Goal: Contribute content: Add original content to the website for others to see

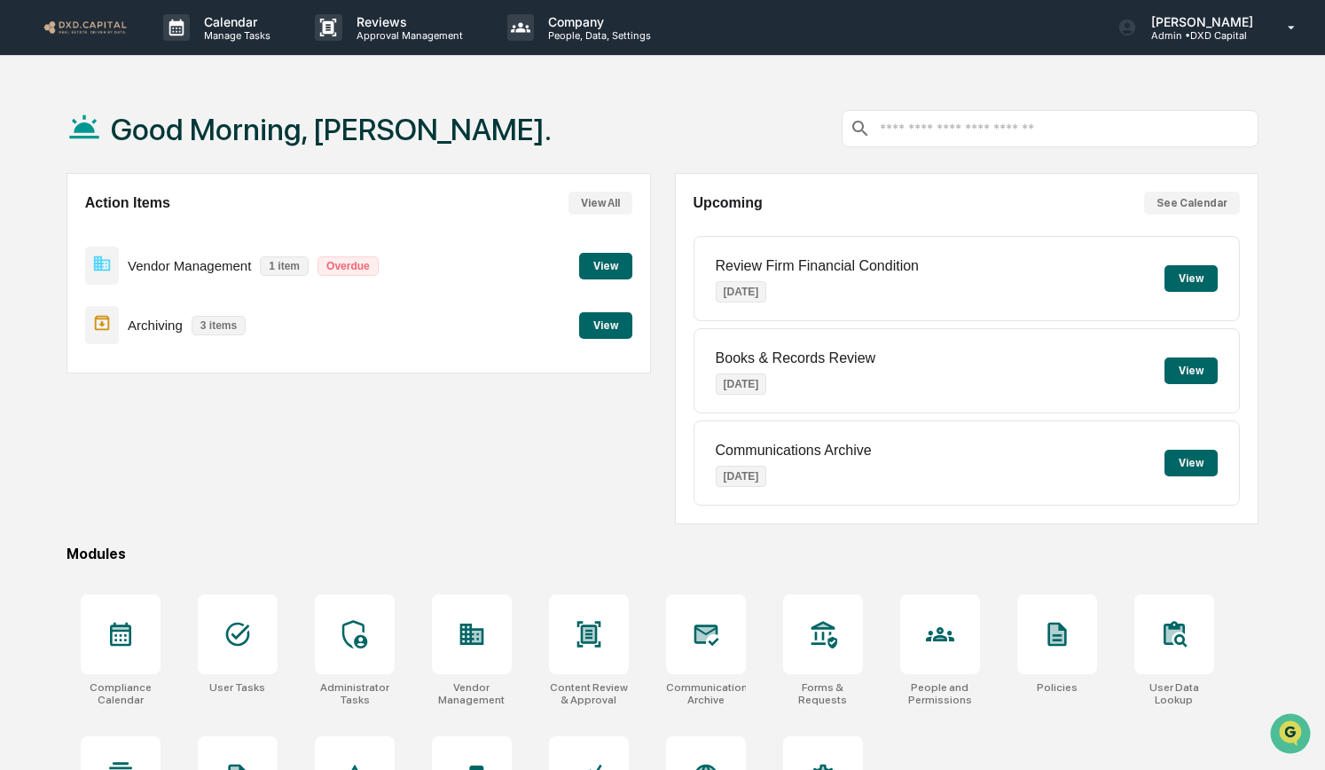
click at [600, 330] on button "View" at bounding box center [605, 325] width 53 height 27
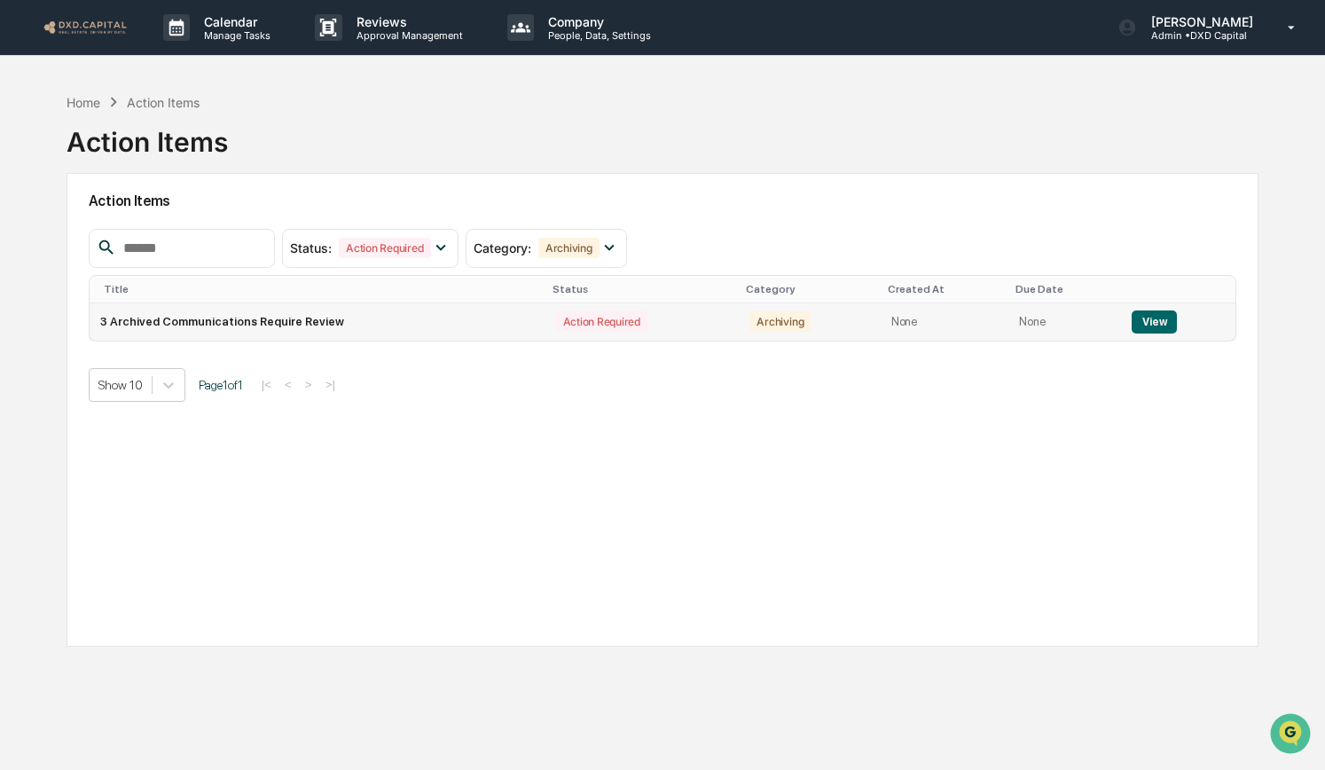
click at [1146, 314] on button "View" at bounding box center [1154, 321] width 45 height 23
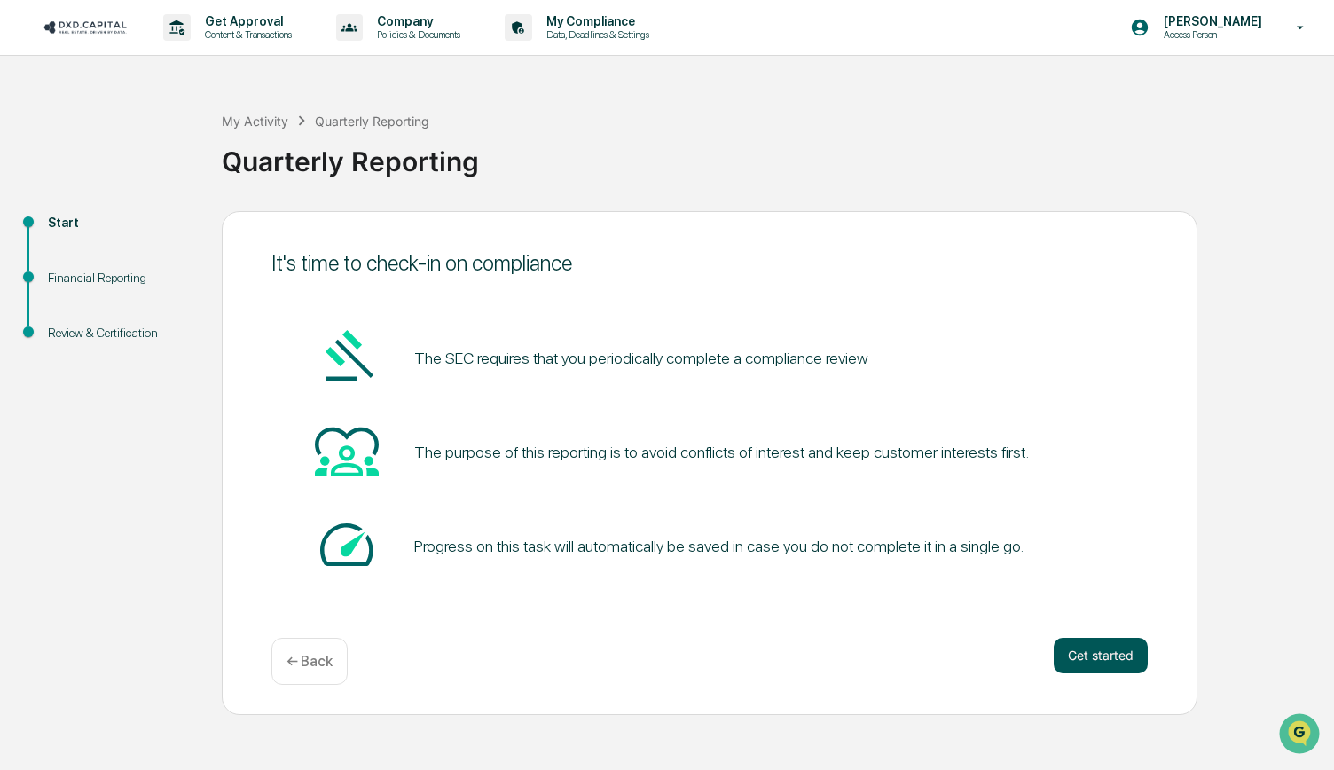
click at [1081, 655] on button "Get started" at bounding box center [1101, 655] width 94 height 35
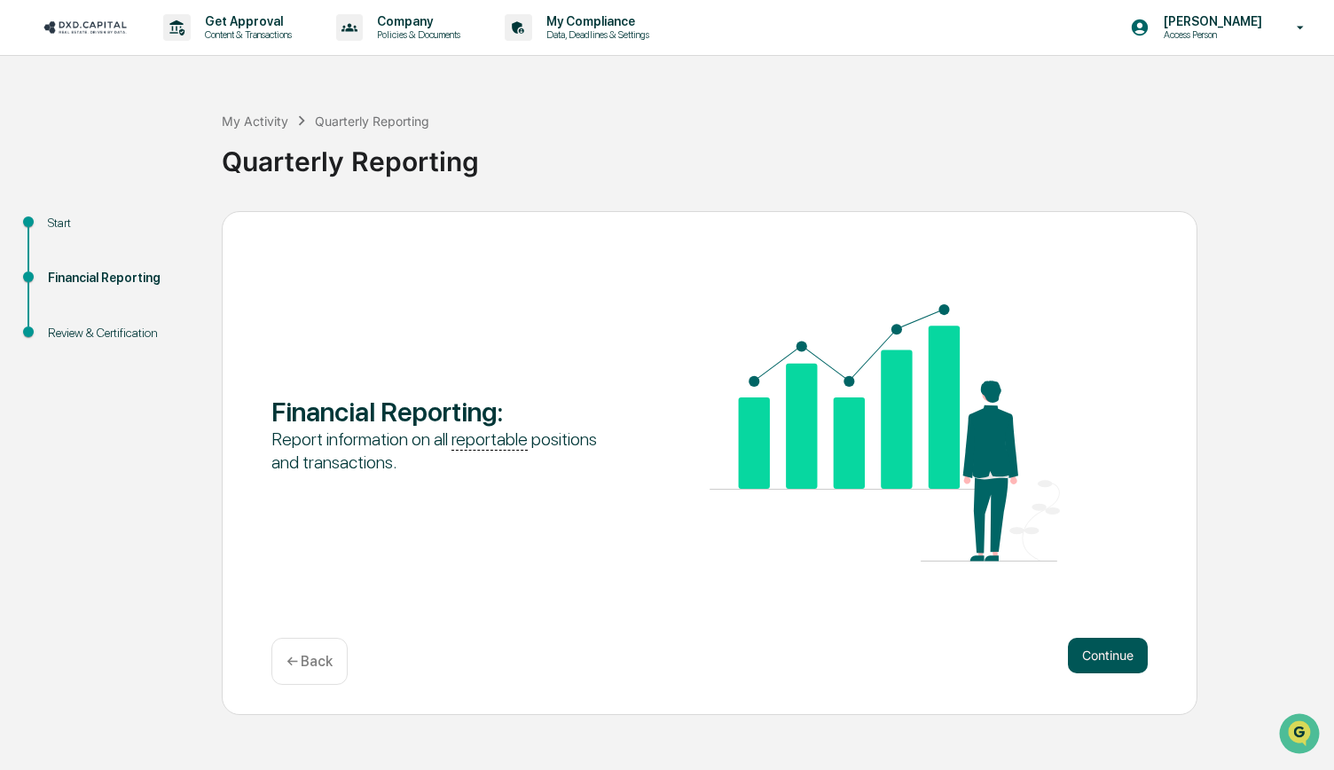
click at [1117, 661] on button "Continue" at bounding box center [1108, 655] width 80 height 35
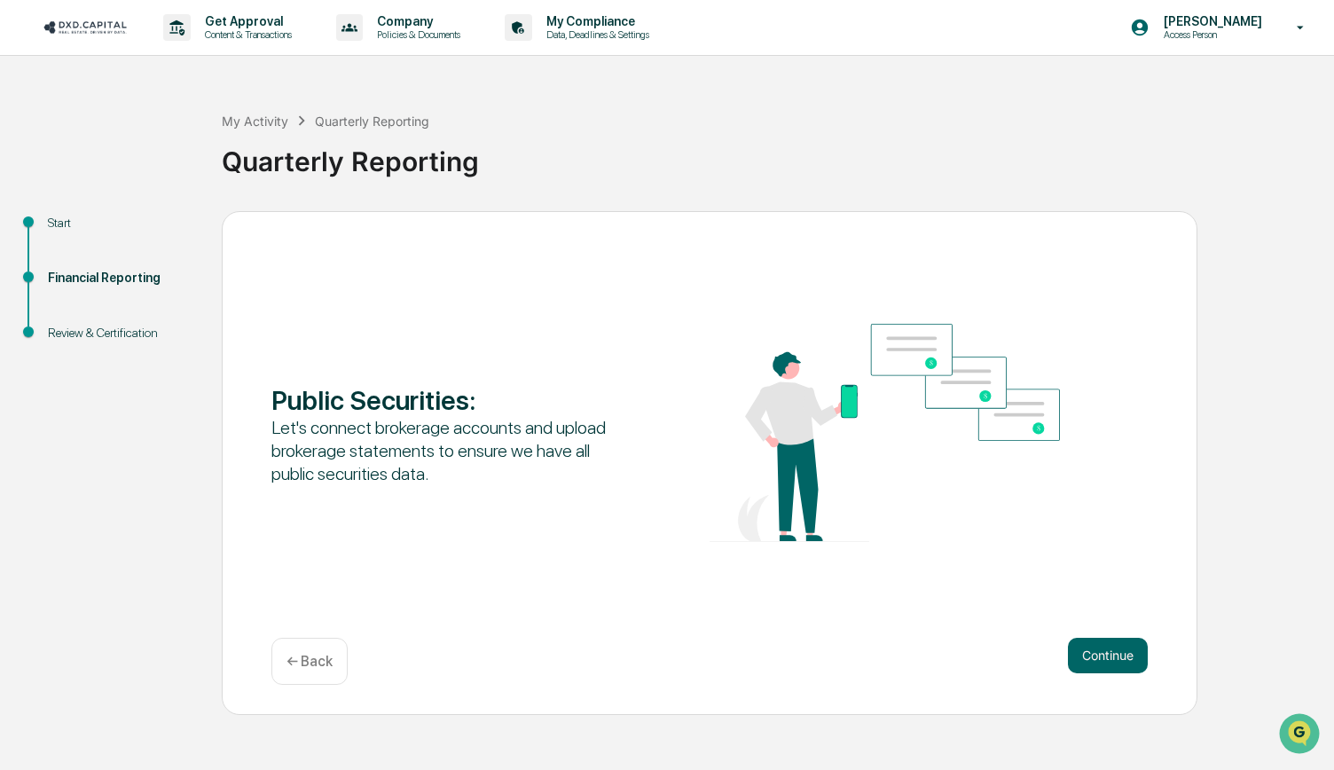
click at [1117, 661] on button "Continue" at bounding box center [1108, 655] width 80 height 35
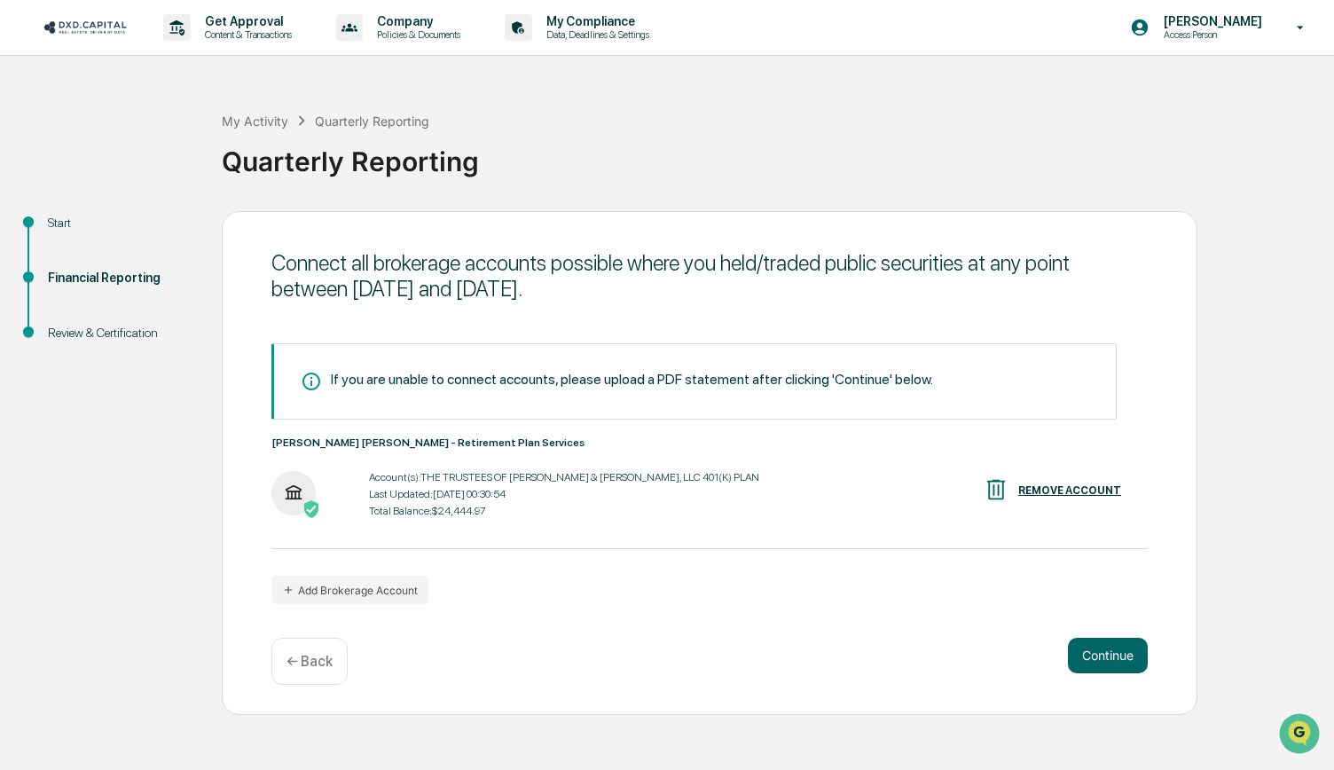
click at [1117, 661] on button "Continue" at bounding box center [1108, 655] width 80 height 35
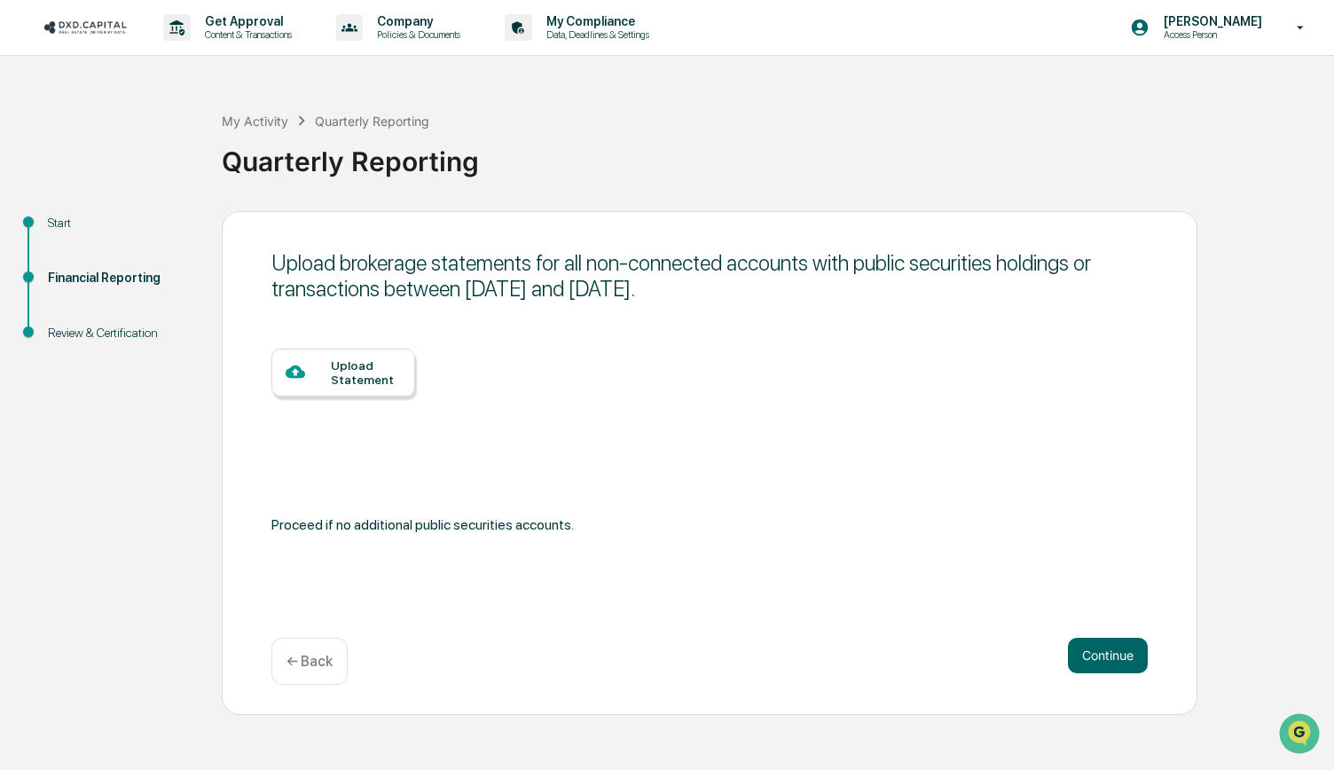
click at [1117, 661] on button "Continue" at bounding box center [1108, 655] width 80 height 35
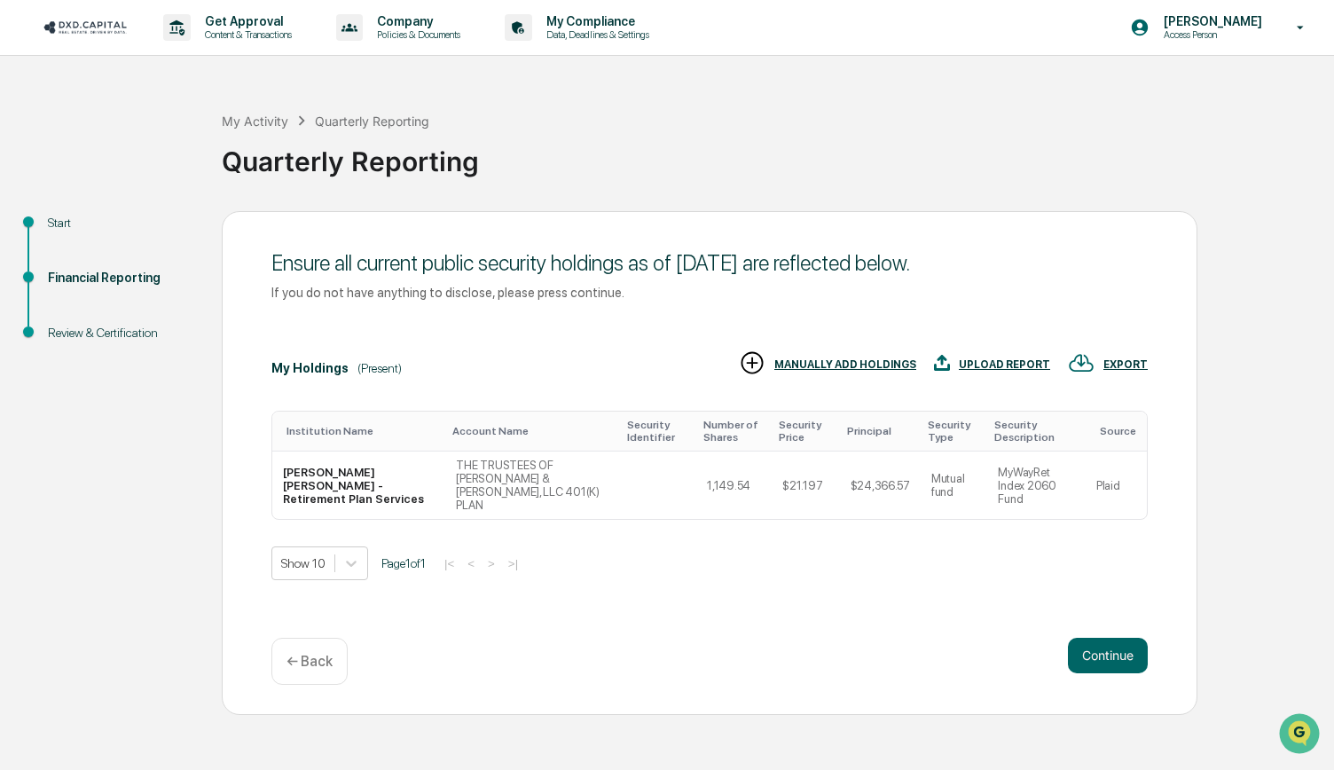
click at [1117, 661] on button "Continue" at bounding box center [1108, 655] width 80 height 35
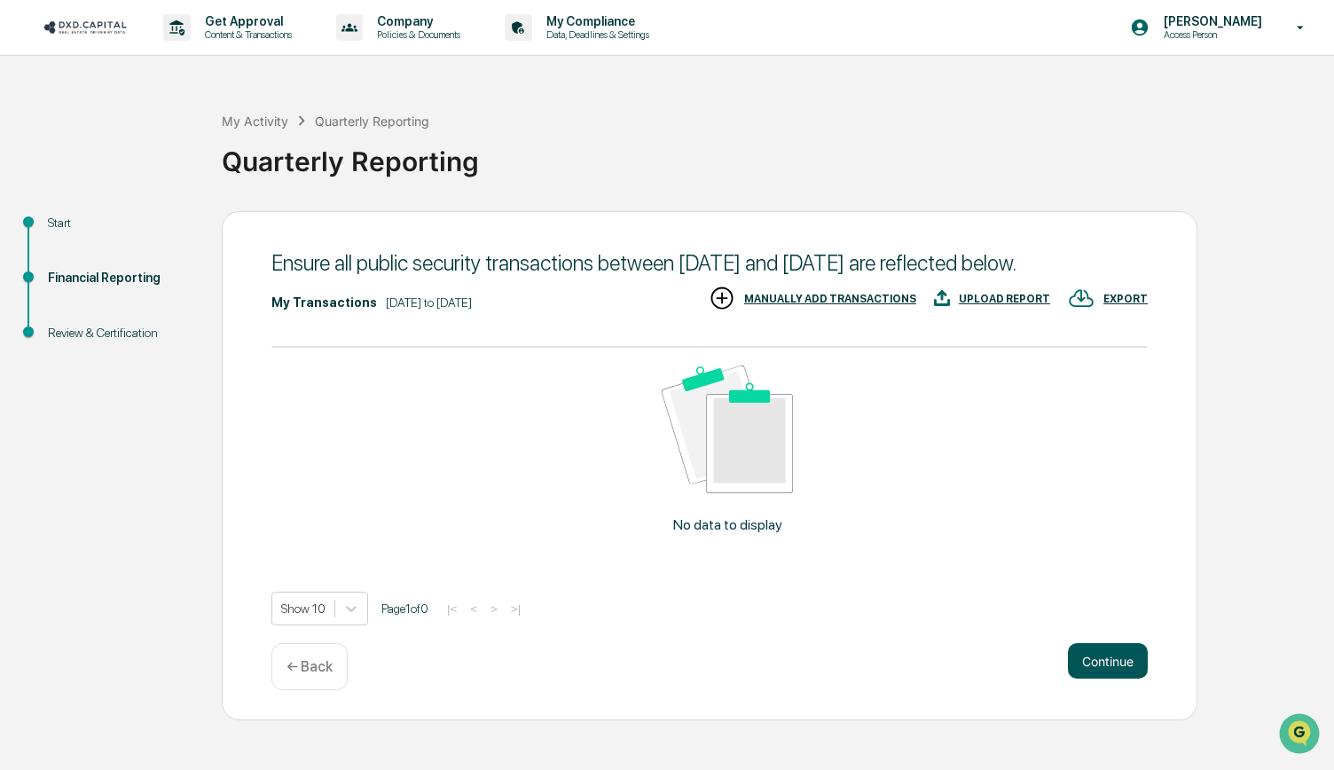
click at [1096, 679] on button "Continue" at bounding box center [1108, 660] width 80 height 35
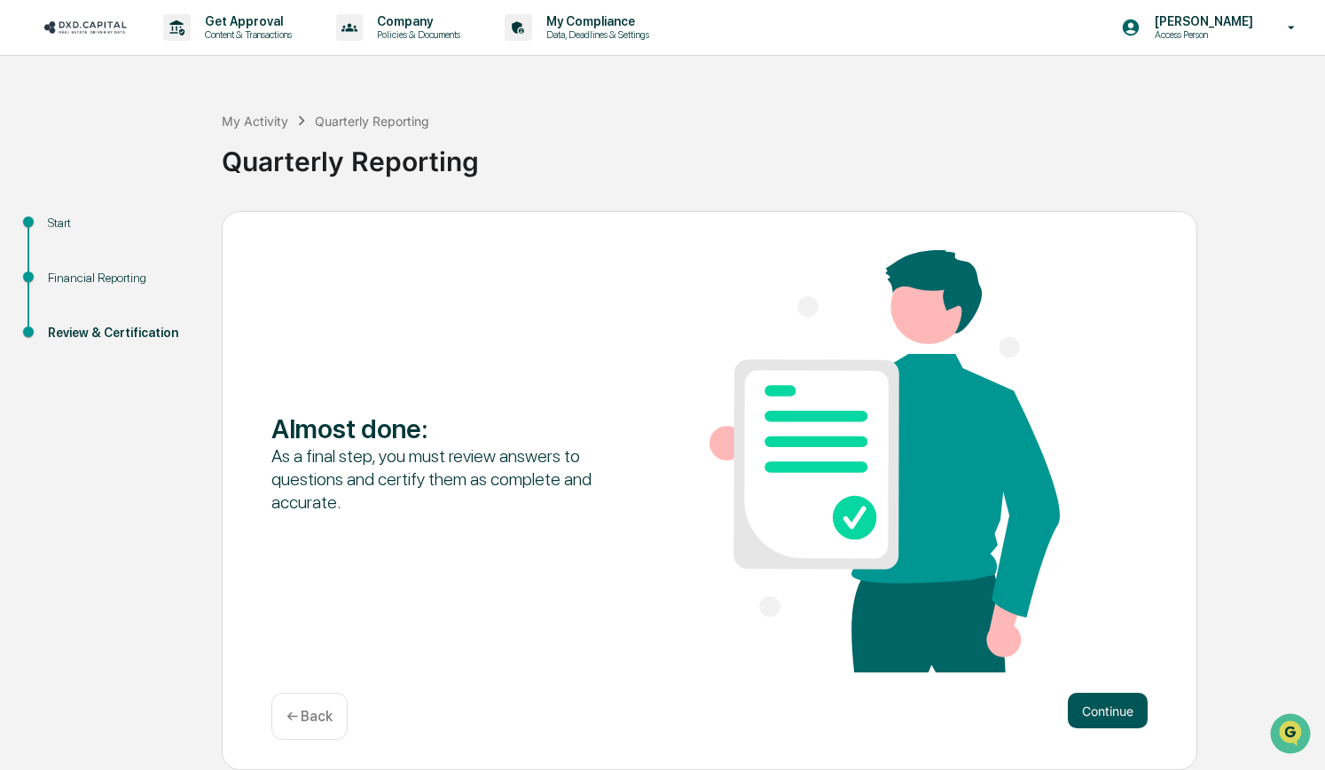
click at [1087, 705] on button "Continue" at bounding box center [1108, 710] width 80 height 35
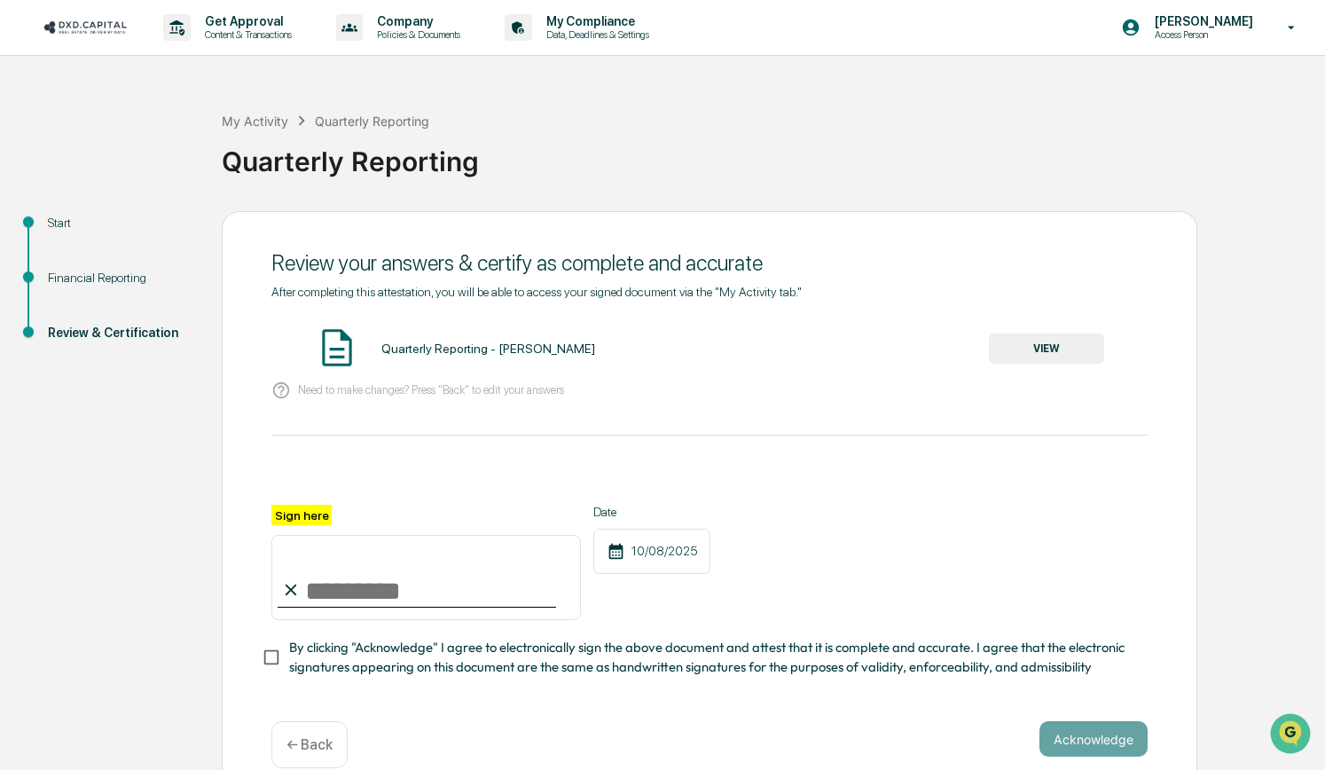
click at [1014, 346] on button "VIEW" at bounding box center [1046, 349] width 115 height 30
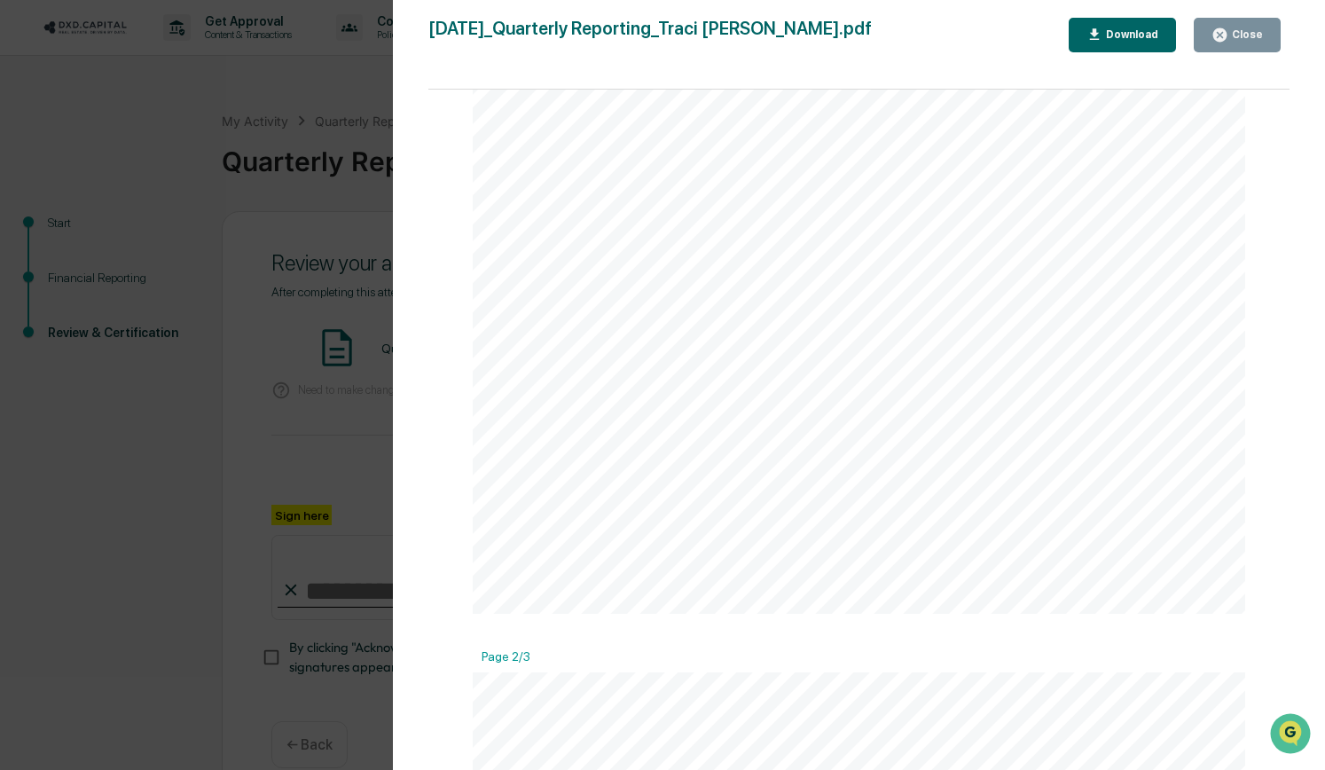
scroll to position [2755, 0]
click at [1235, 29] on div "Close" at bounding box center [1246, 34] width 35 height 12
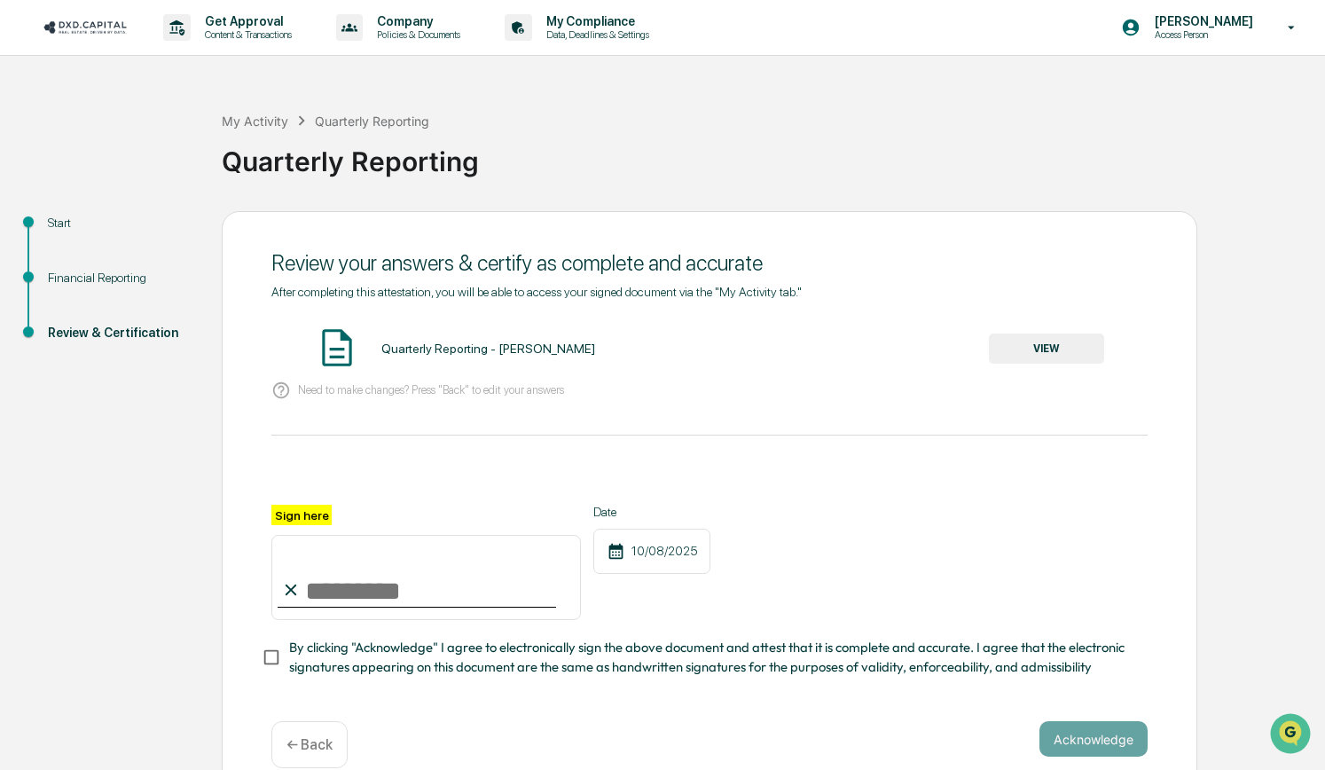
click at [379, 594] on input "Sign here" at bounding box center [426, 577] width 310 height 85
type input "**********"
click at [1123, 748] on button "Acknowledge" at bounding box center [1094, 738] width 108 height 35
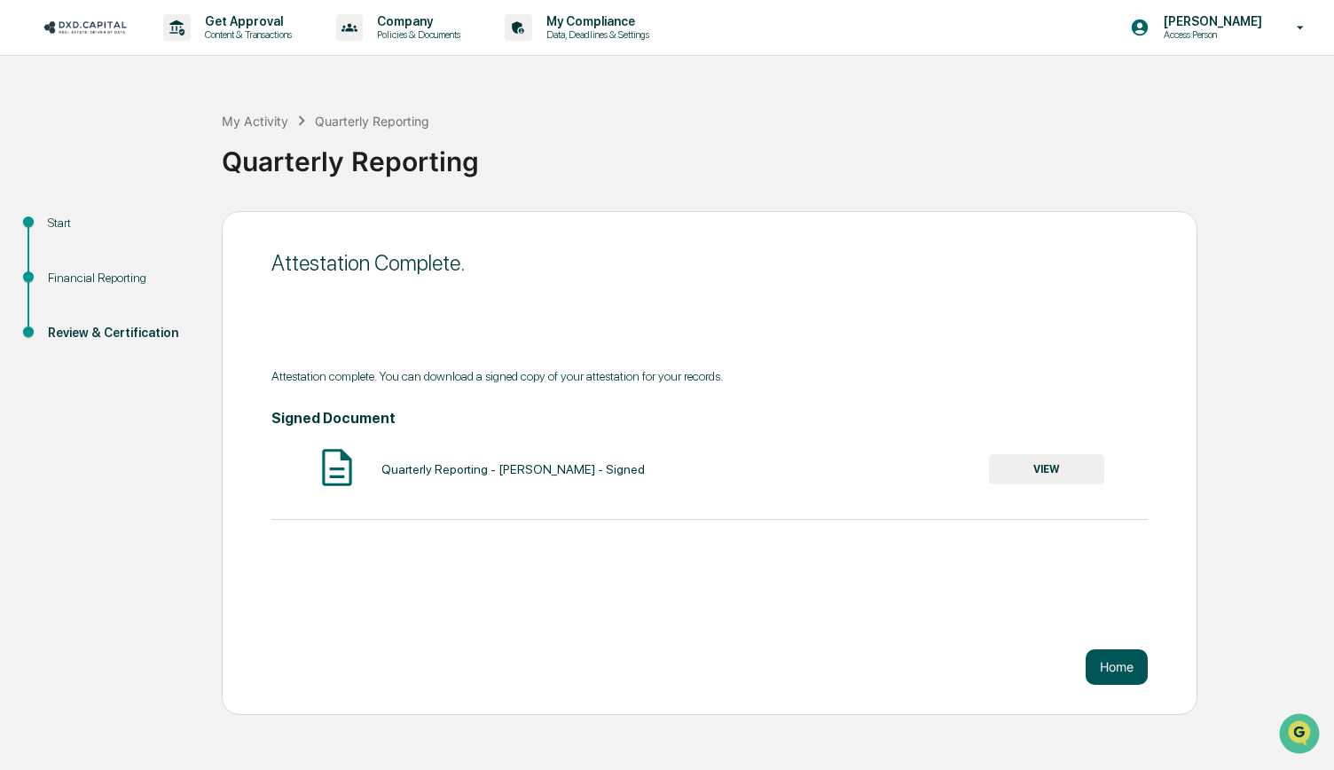
click at [1117, 673] on button "Home" at bounding box center [1117, 666] width 62 height 35
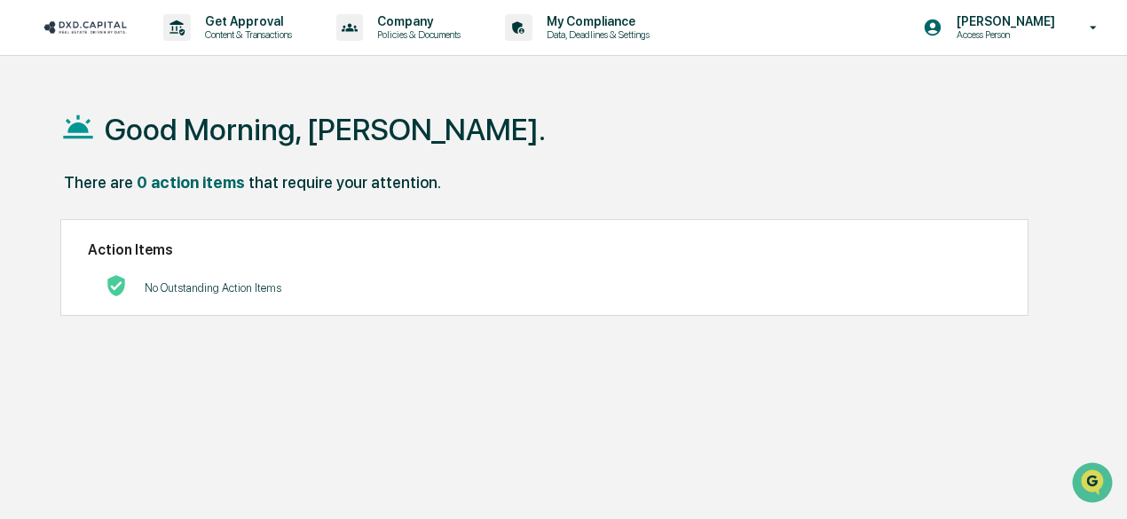
click at [80, 29] on img at bounding box center [85, 27] width 85 height 17
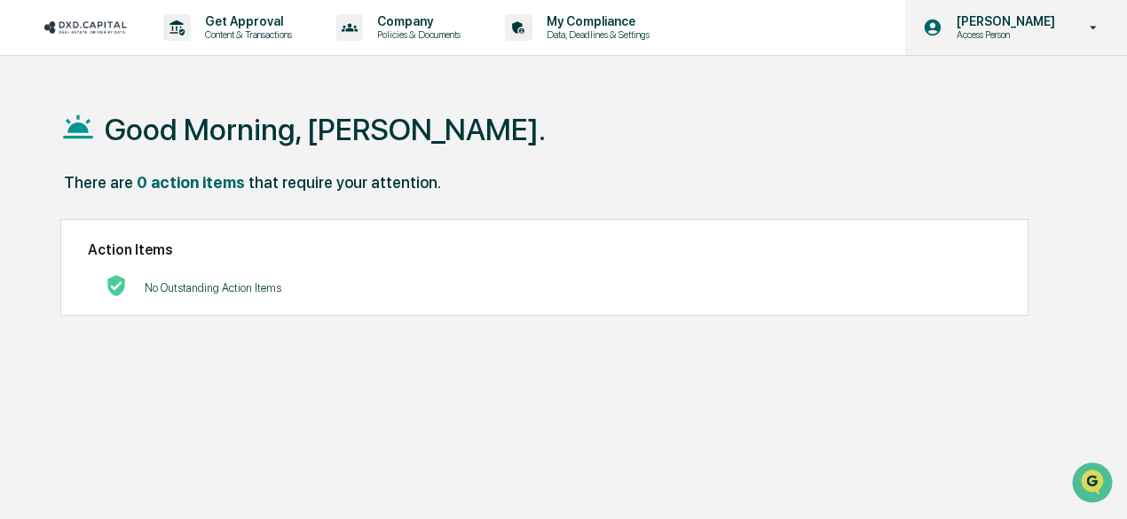
click at [1013, 24] on p "[PERSON_NAME]" at bounding box center [1003, 21] width 122 height 14
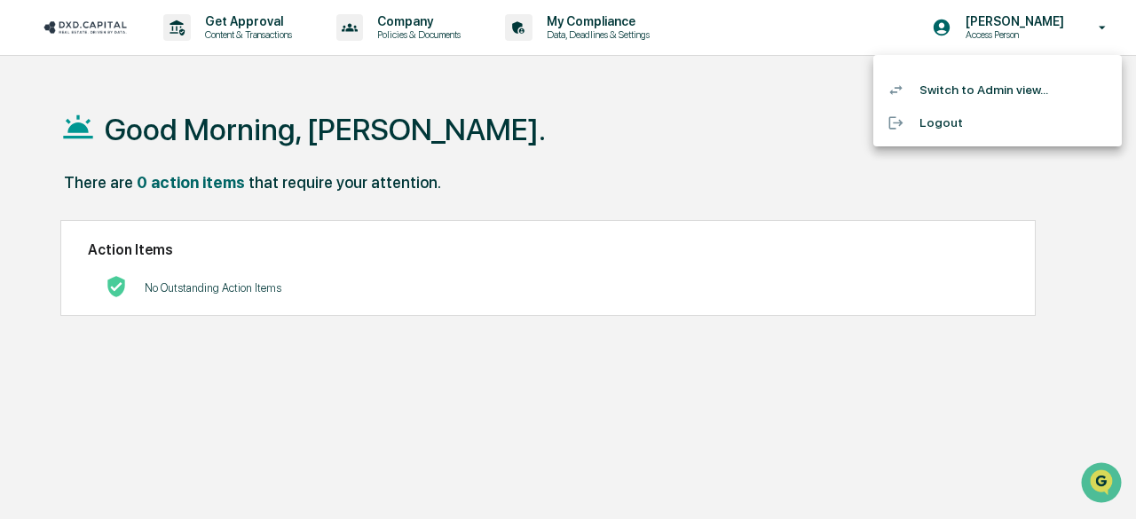
click at [963, 90] on li "Switch to Admin view..." at bounding box center [997, 90] width 248 height 33
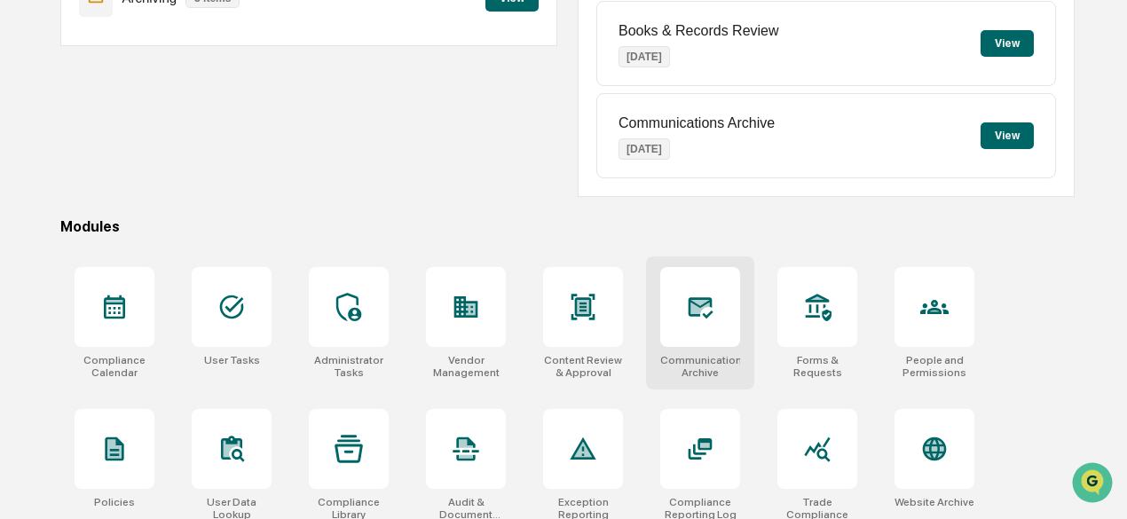
scroll to position [355, 0]
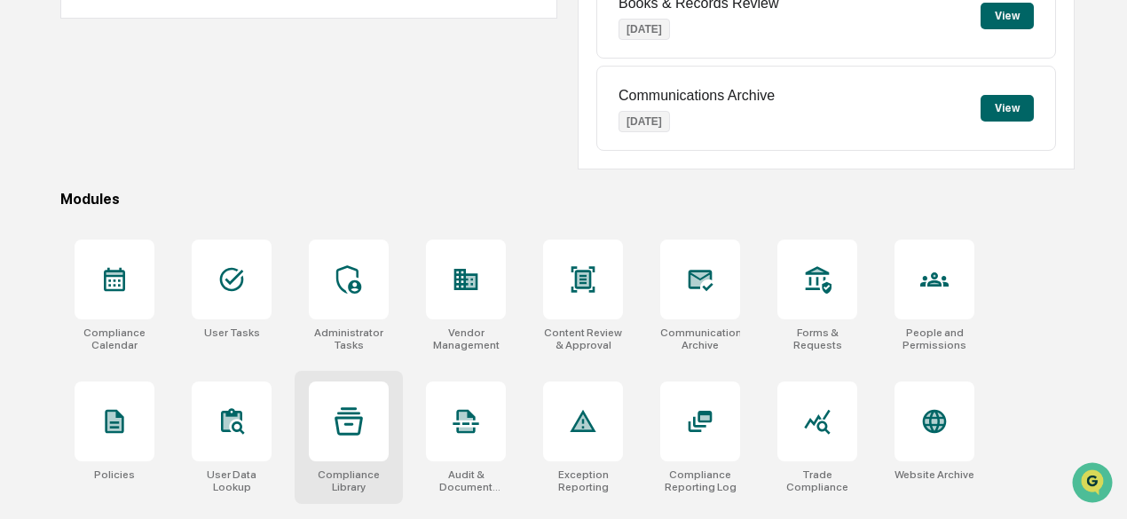
click at [323, 424] on div at bounding box center [349, 421] width 80 height 80
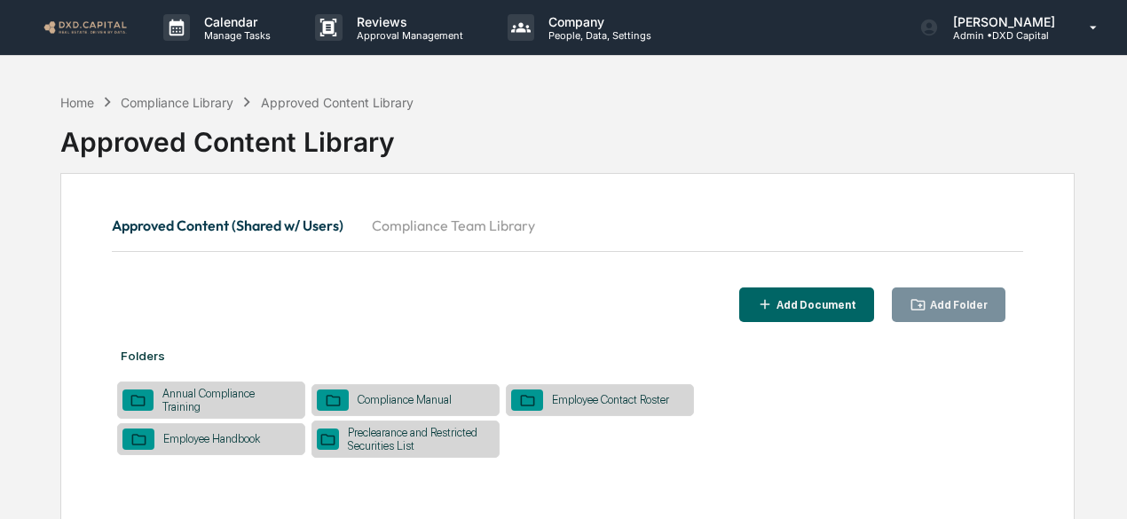
click at [454, 217] on button "Compliance Team Library" at bounding box center [454, 225] width 192 height 43
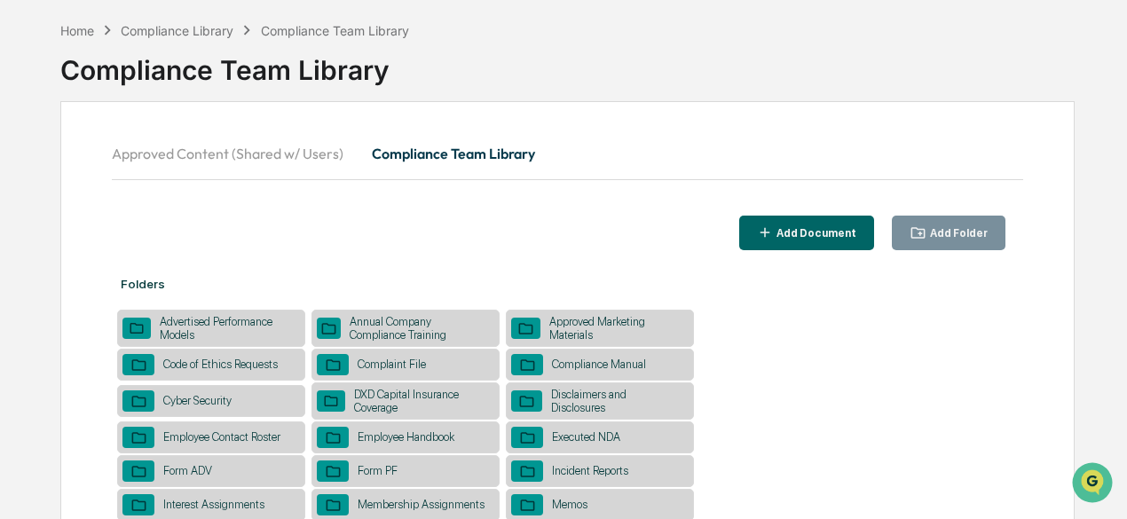
scroll to position [89, 0]
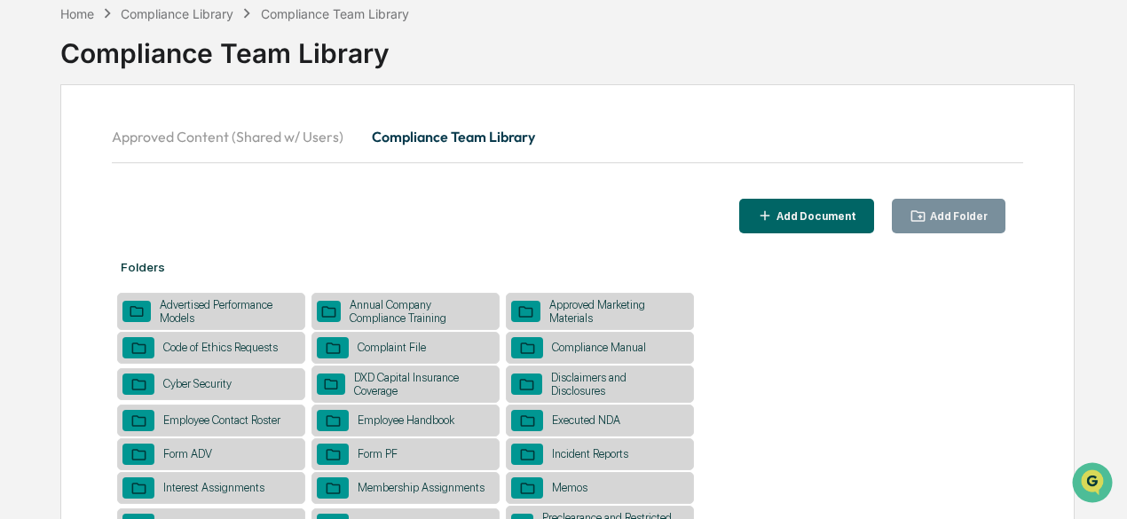
click at [601, 307] on div "Approved Marketing Materials" at bounding box center [614, 311] width 148 height 27
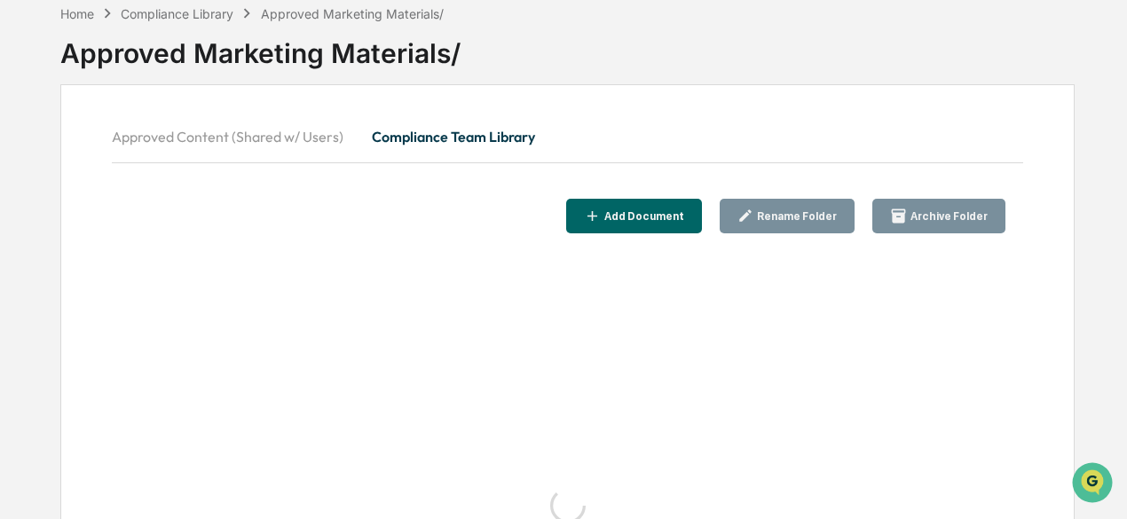
click at [648, 223] on div "Add Document" at bounding box center [634, 216] width 100 height 17
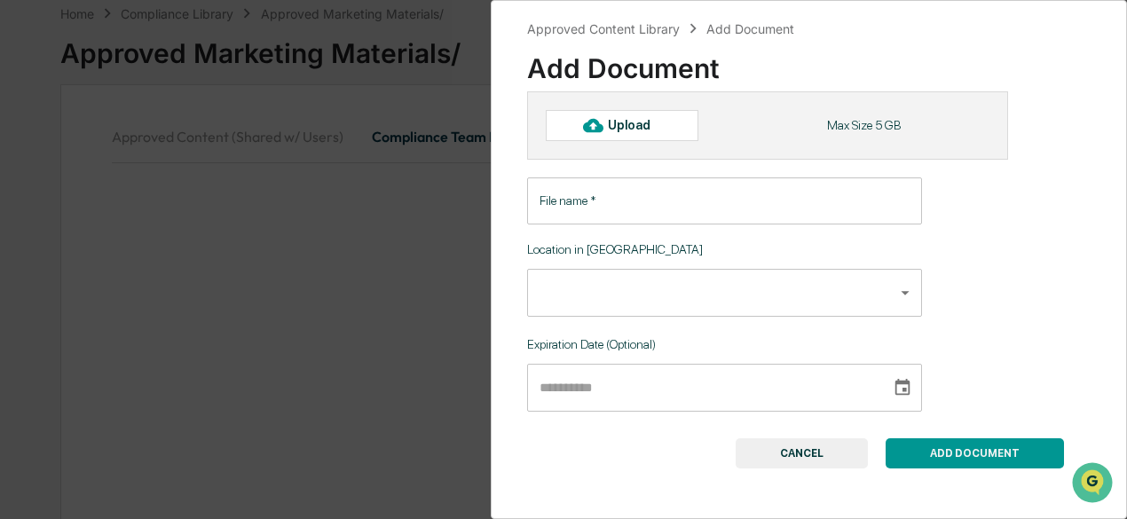
click at [623, 127] on div "Upload" at bounding box center [637, 125] width 58 height 14
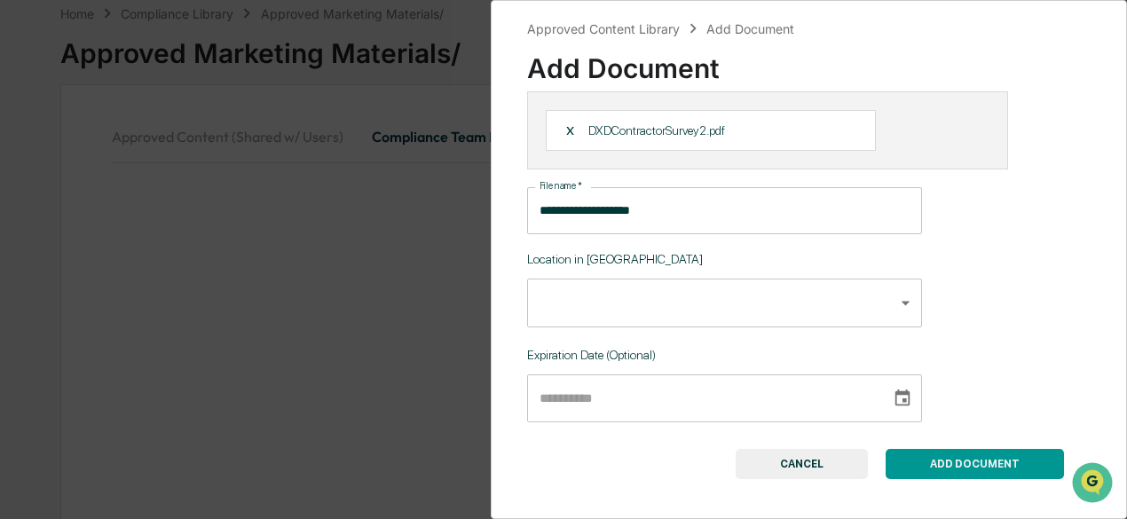
click at [681, 205] on input "**********" at bounding box center [724, 210] width 395 height 47
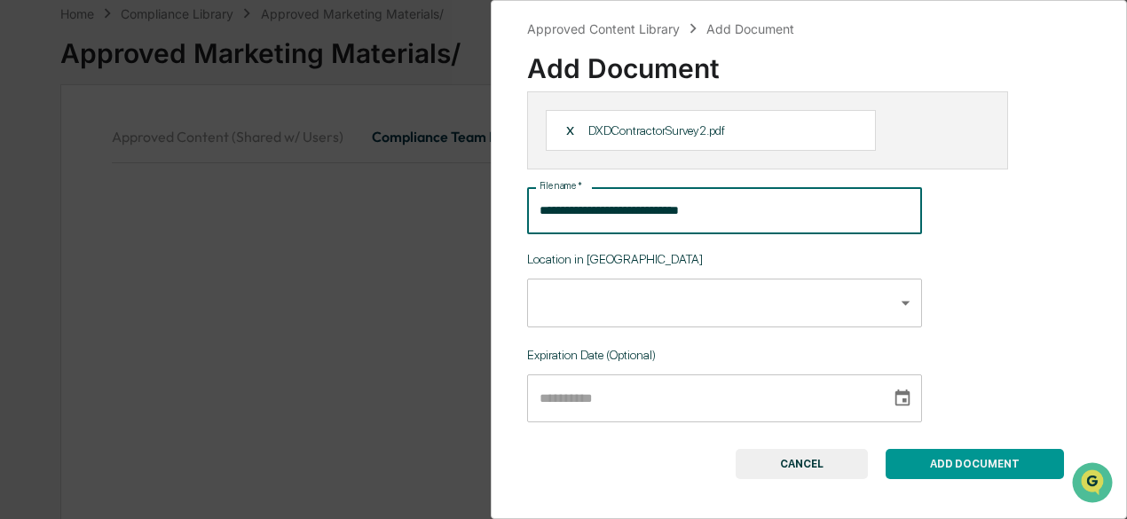
type input "**********"
click at [943, 471] on button "ADD DOCUMENT" at bounding box center [974, 464] width 178 height 30
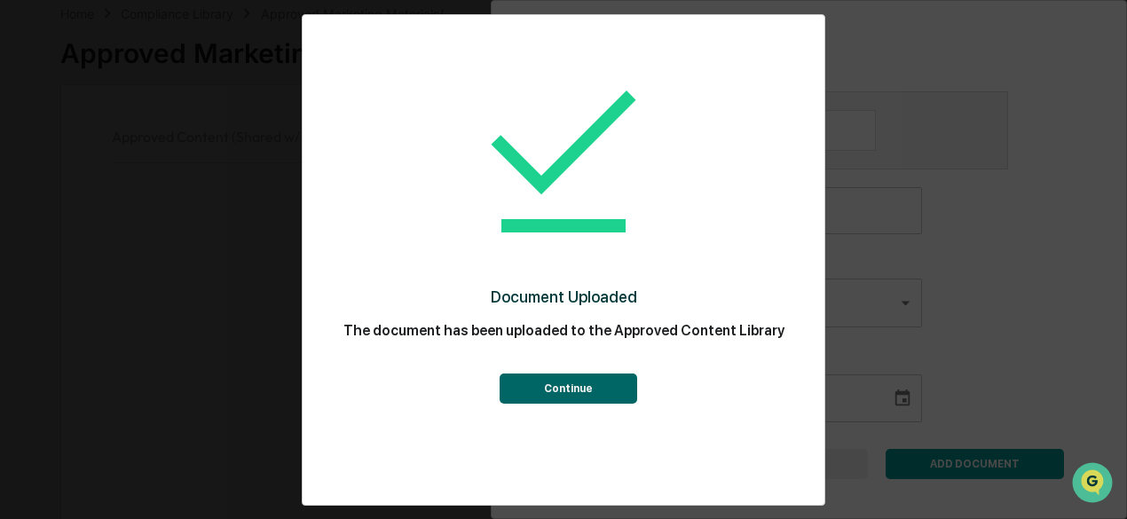
drag, startPoint x: 550, startPoint y: 379, endPoint x: 552, endPoint y: 361, distance: 17.8
click at [551, 380] on button "Continue" at bounding box center [568, 388] width 138 height 30
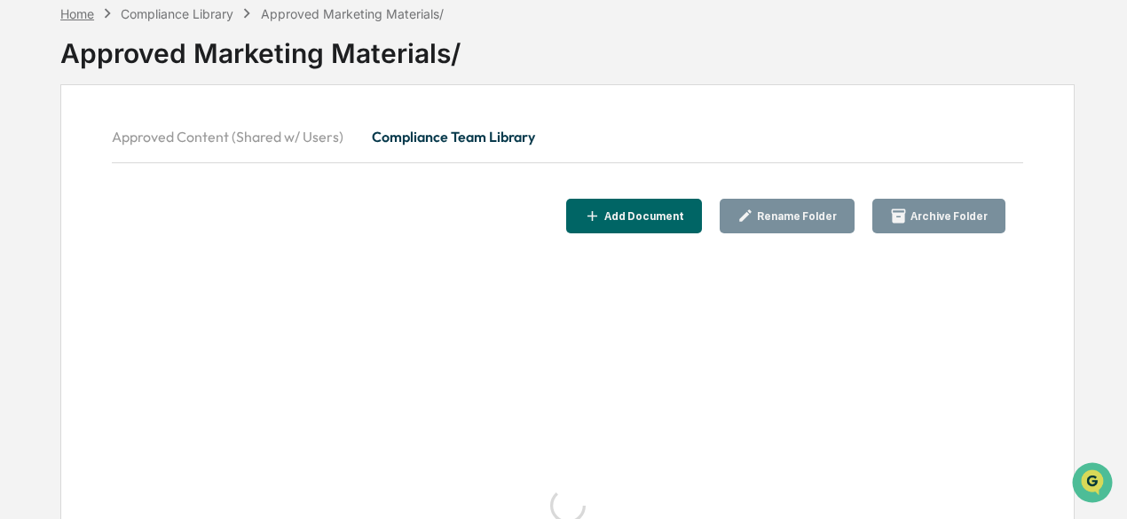
click at [85, 11] on div "Home" at bounding box center [77, 13] width 34 height 15
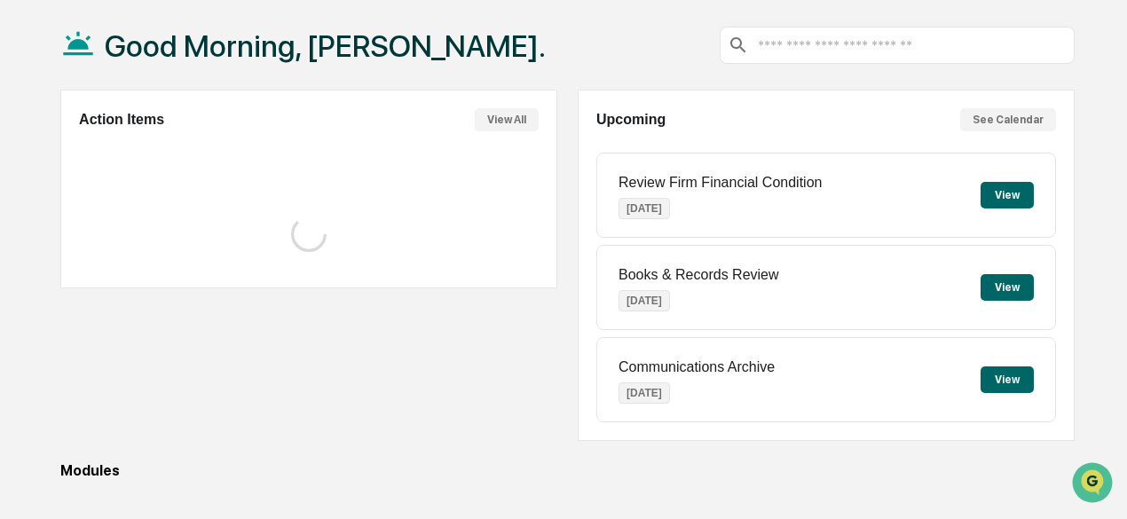
scroll to position [89, 0]
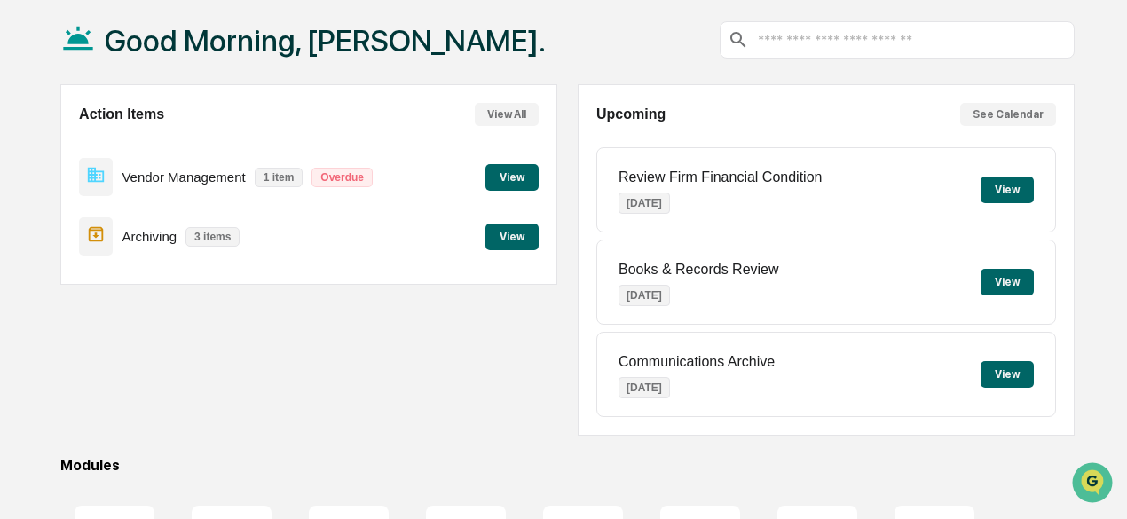
click at [708, 30] on div "Good Morning, [PERSON_NAME]." at bounding box center [567, 40] width 1014 height 89
